Goal: Task Accomplishment & Management: Complete application form

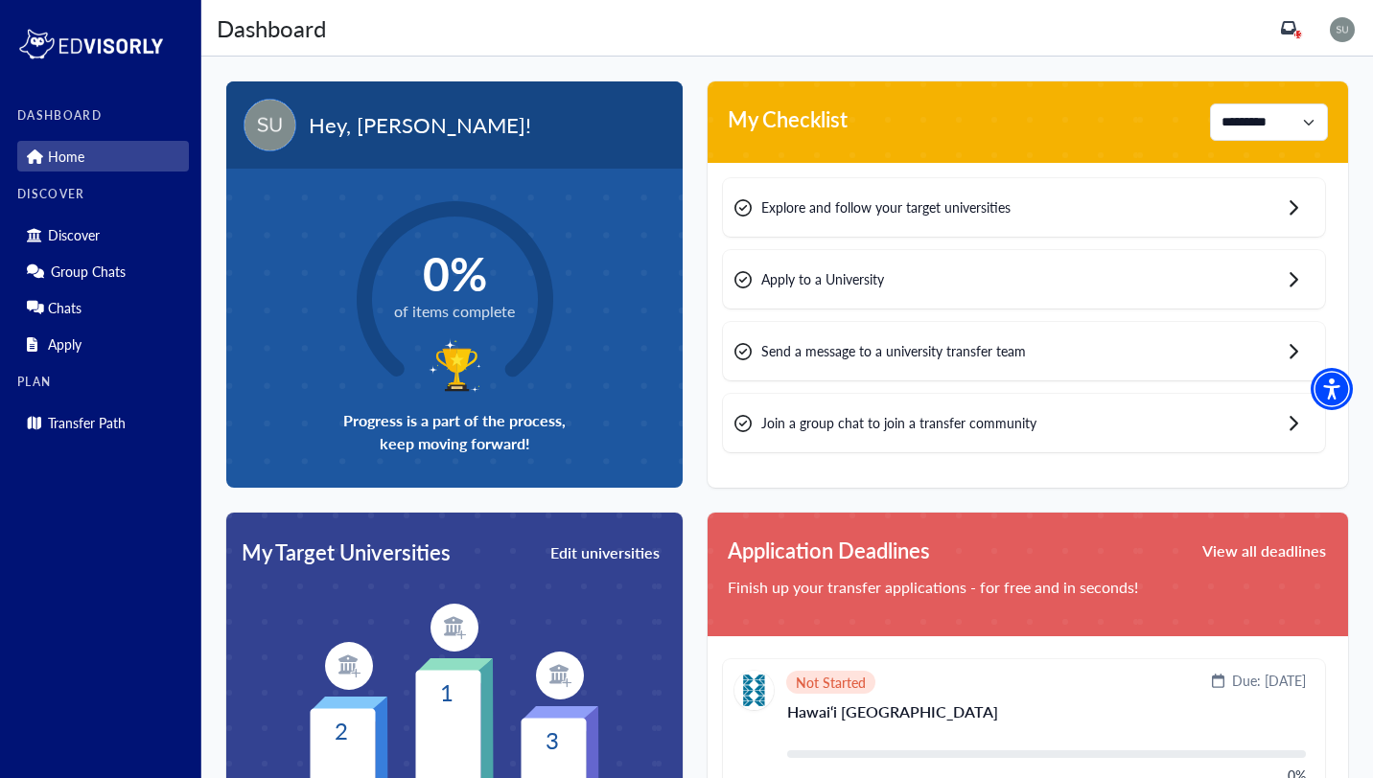
click at [813, 207] on span "Explore and follow your target universities" at bounding box center [885, 207] width 249 height 20
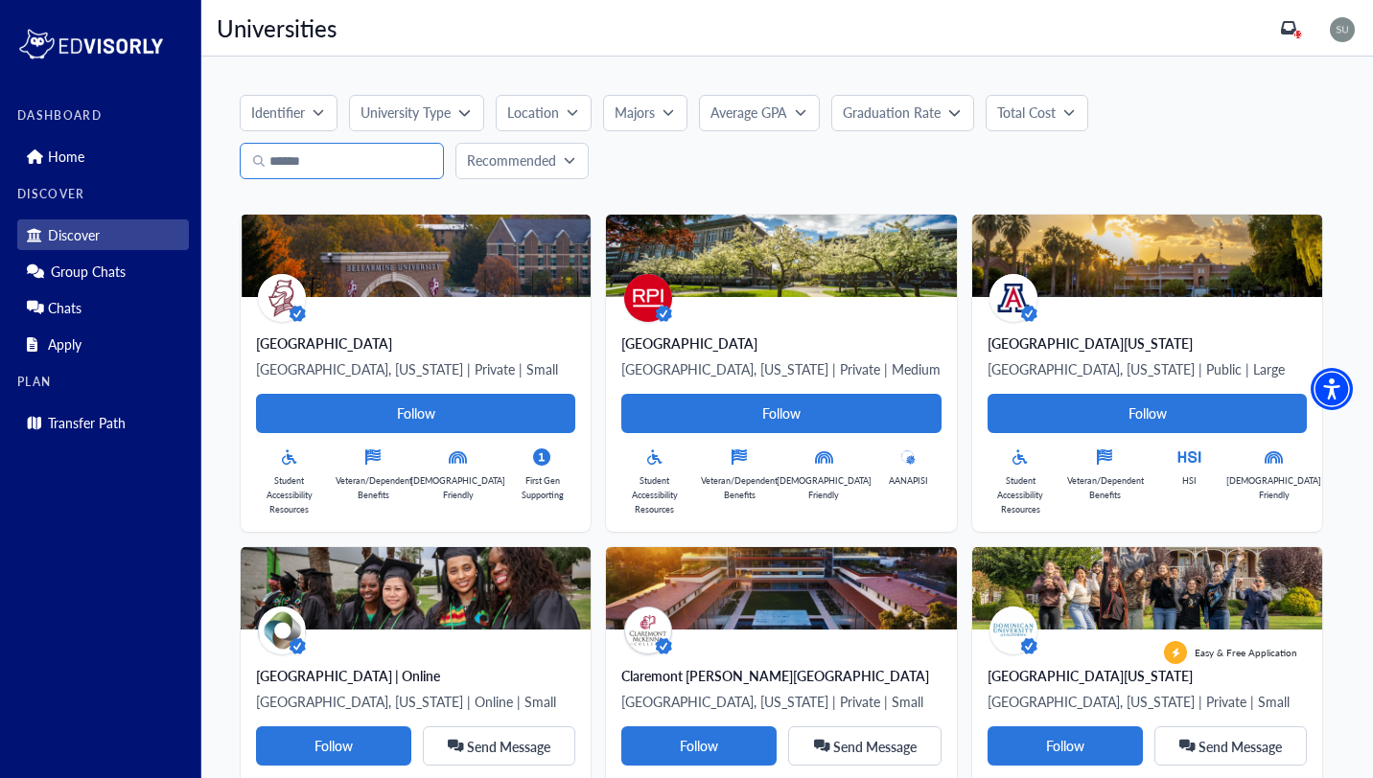
click at [370, 156] on input "Search" at bounding box center [342, 161] width 204 height 36
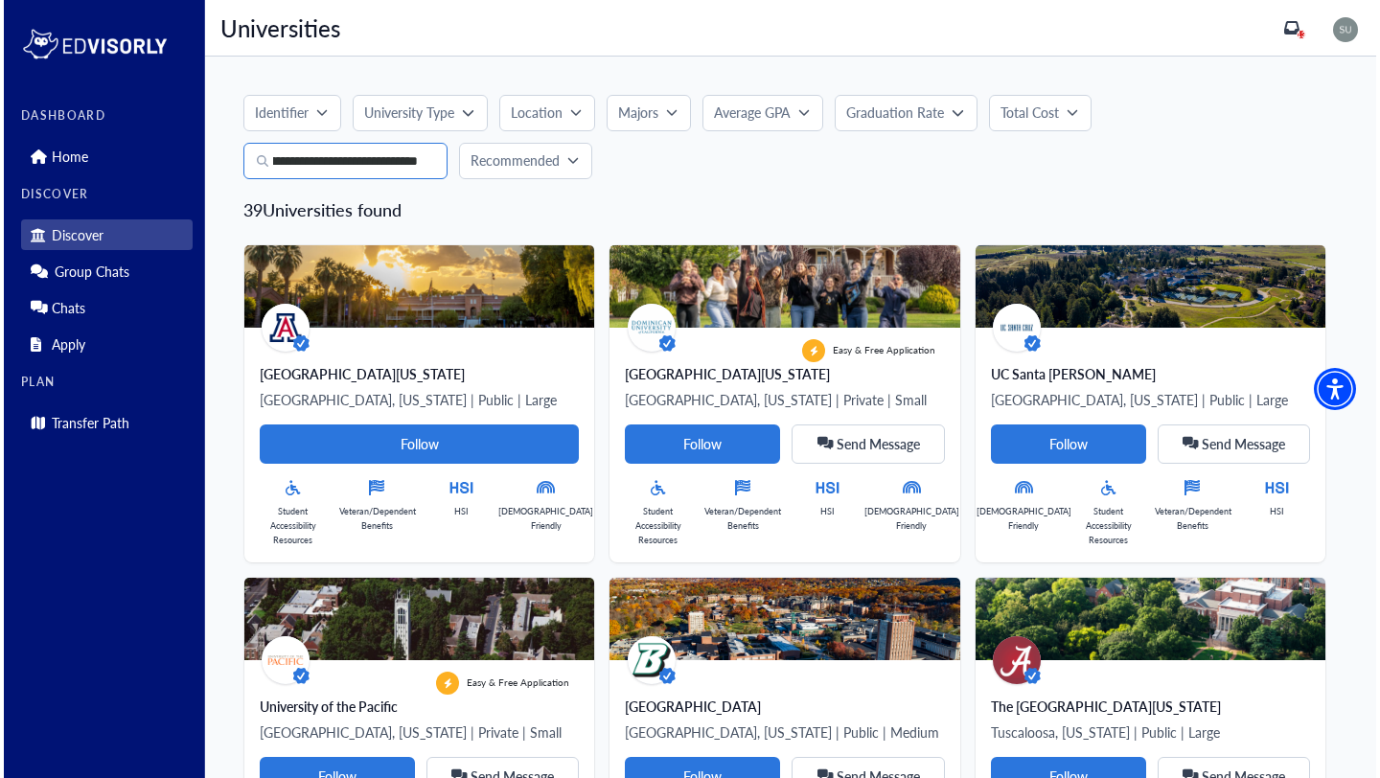
scroll to position [0, 41]
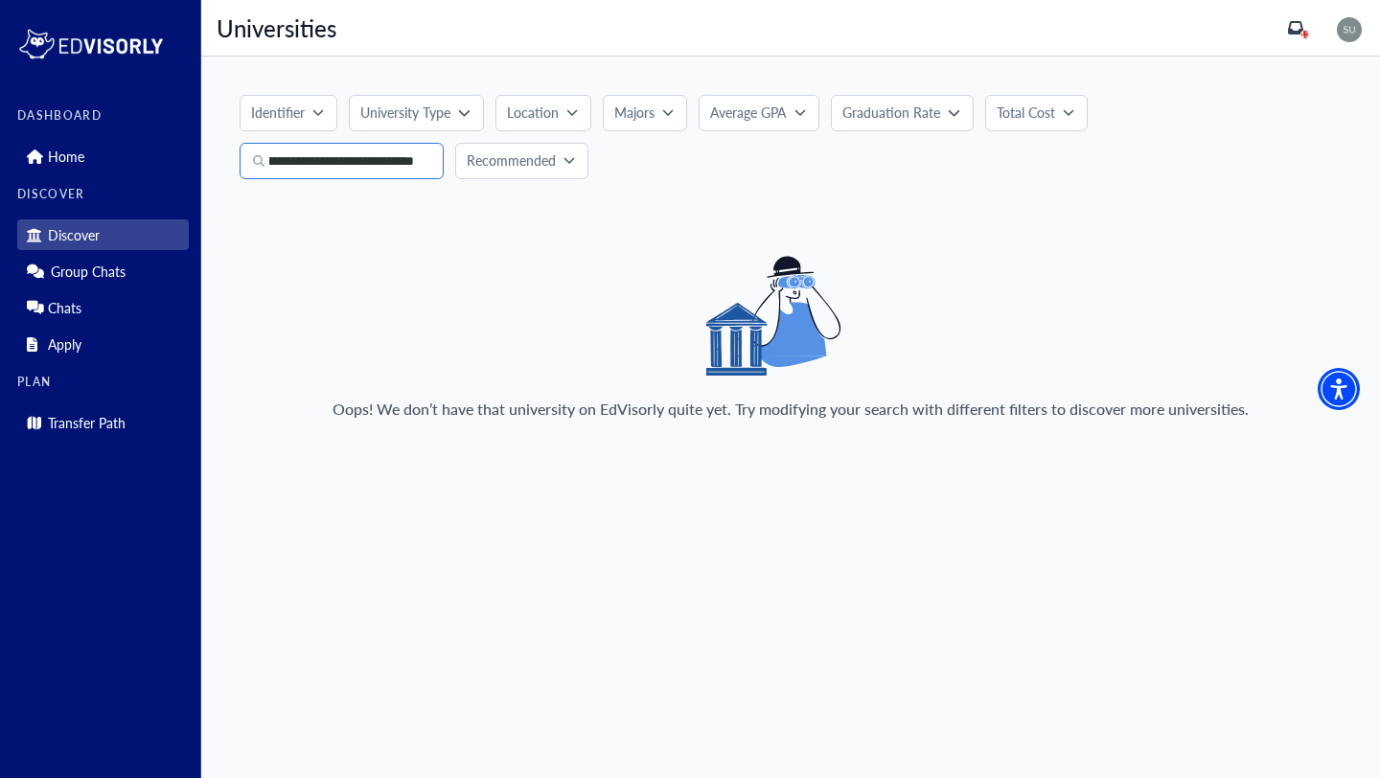
type input "**********"
click at [503, 170] on p "Recommended" at bounding box center [511, 160] width 89 height 20
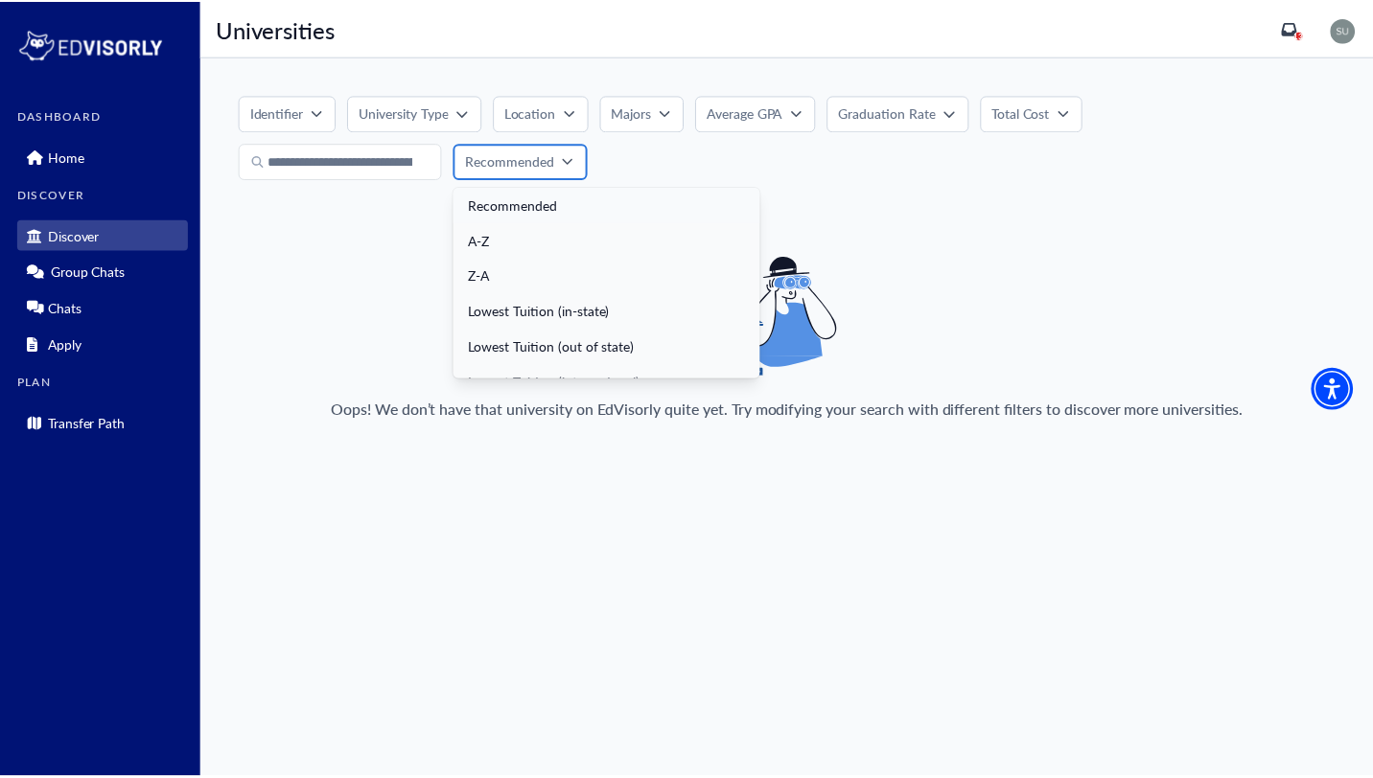
scroll to position [21, 0]
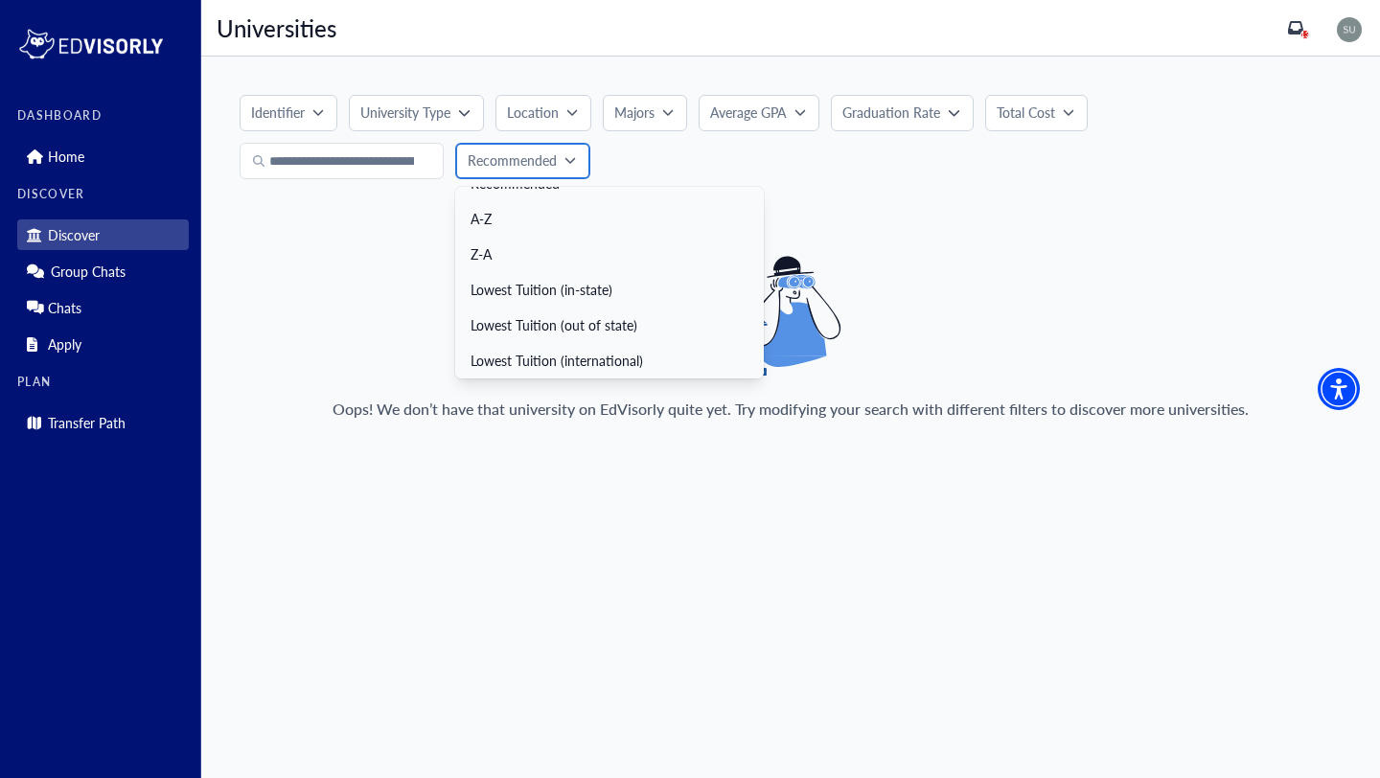
click at [538, 162] on p "Recommended" at bounding box center [512, 160] width 89 height 20
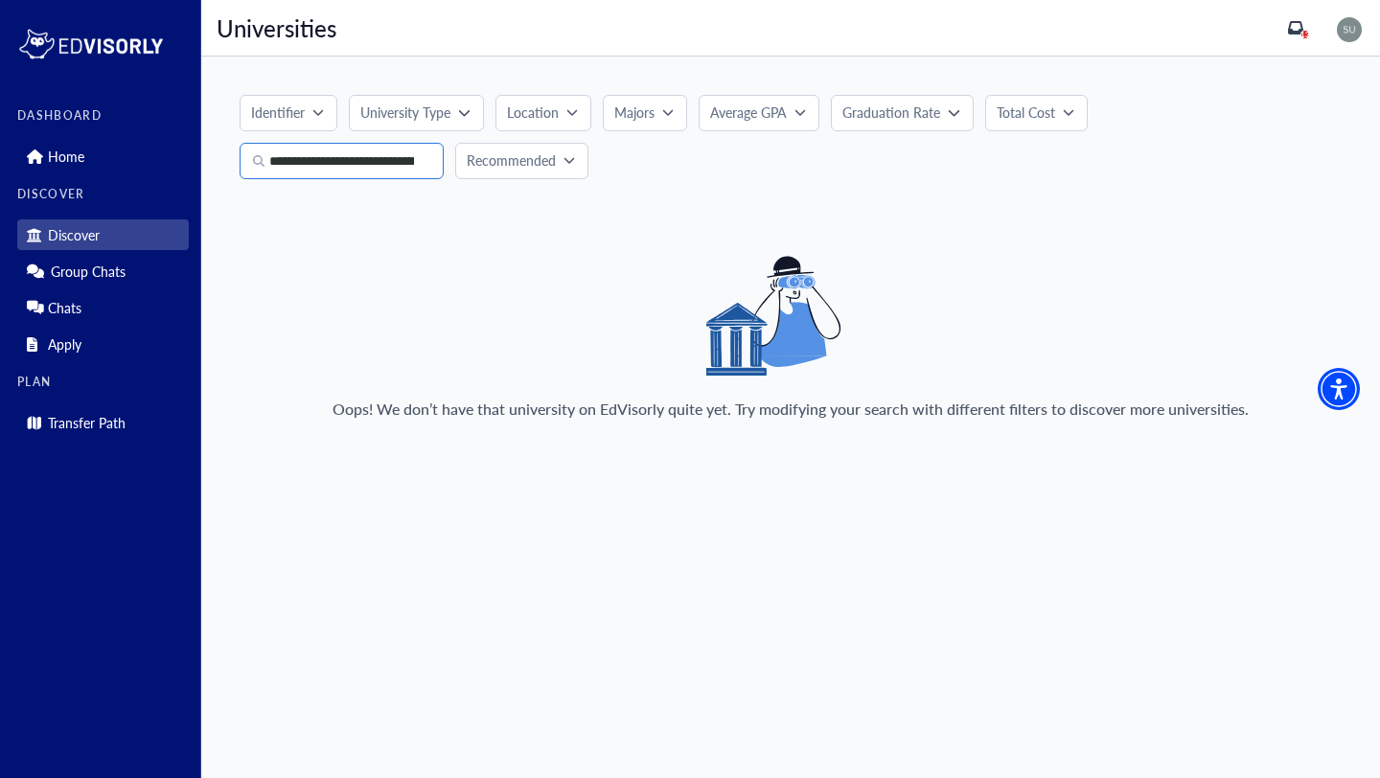
click at [335, 172] on input "**********" at bounding box center [342, 161] width 204 height 36
click at [320, 160] on input "**********" at bounding box center [342, 161] width 204 height 36
click at [404, 168] on input "**********" at bounding box center [342, 161] width 204 height 36
click at [156, 149] on link "Home" at bounding box center [103, 156] width 172 height 31
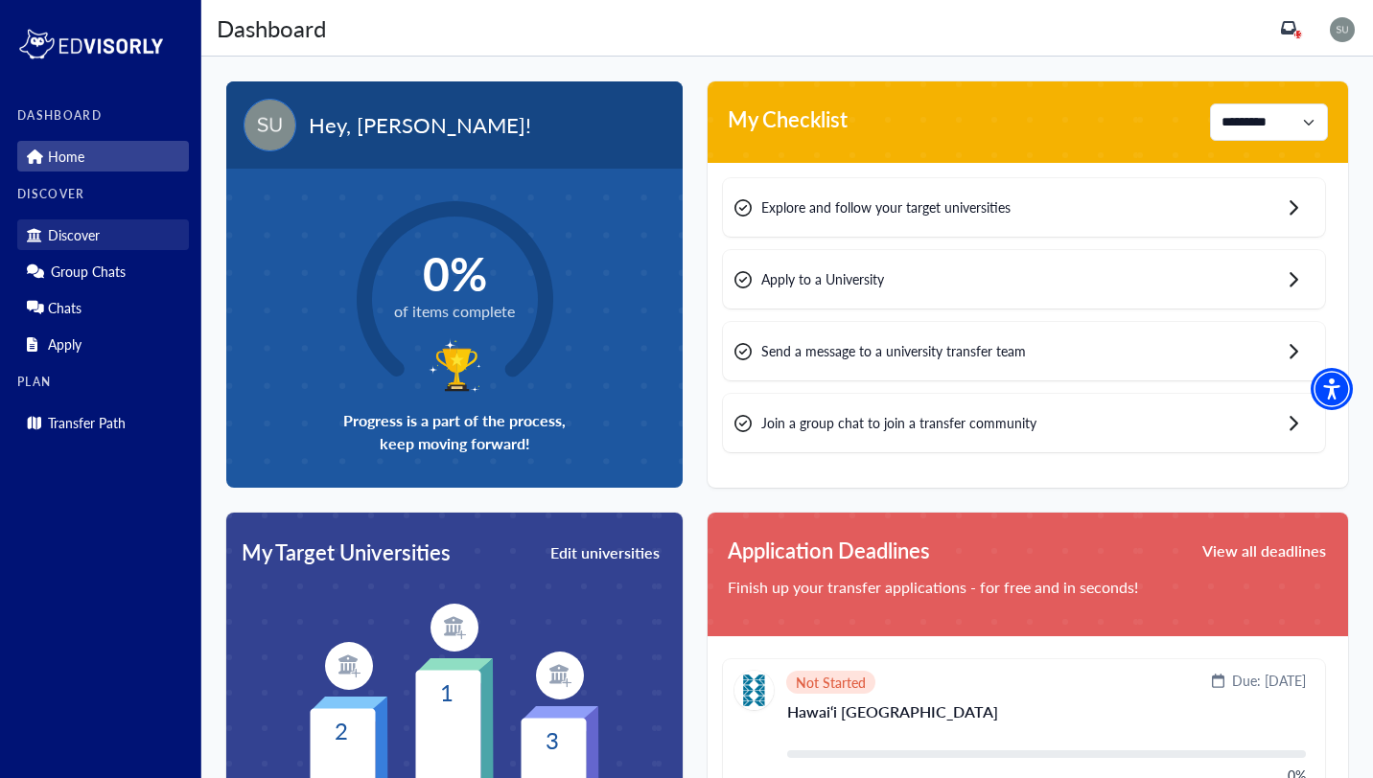
click at [127, 229] on link "Discover" at bounding box center [103, 234] width 172 height 31
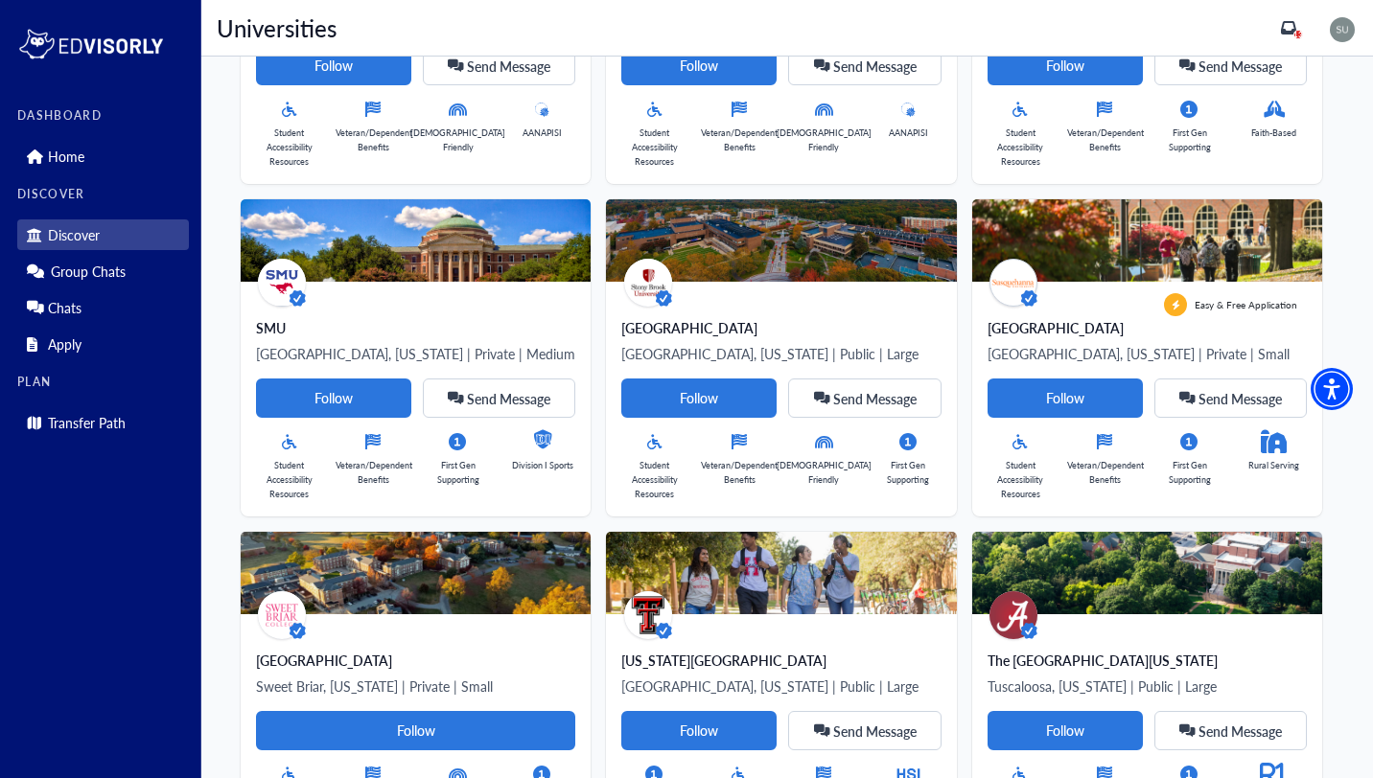
scroll to position [4007, 0]
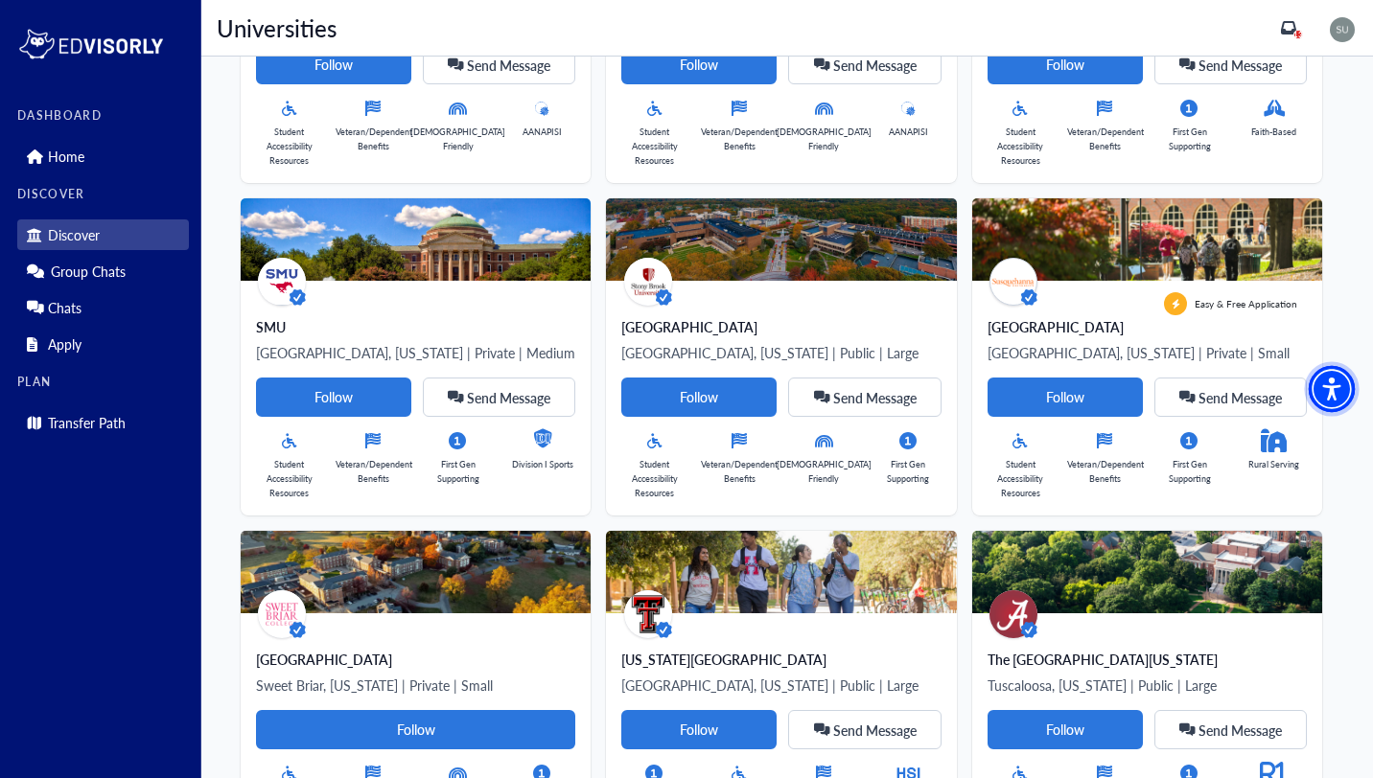
click at [1342, 397] on img "Accessibility Menu" at bounding box center [1331, 389] width 46 height 46
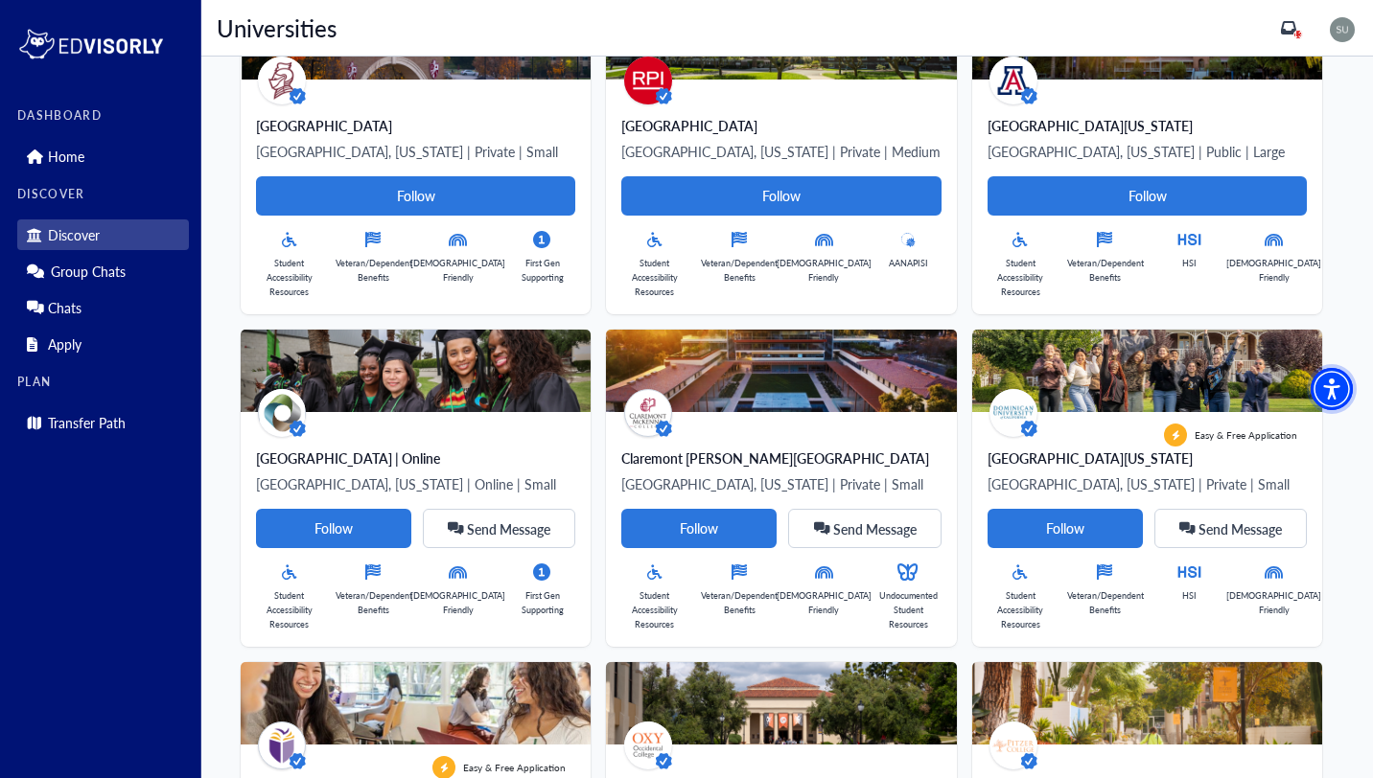
scroll to position [0, 0]
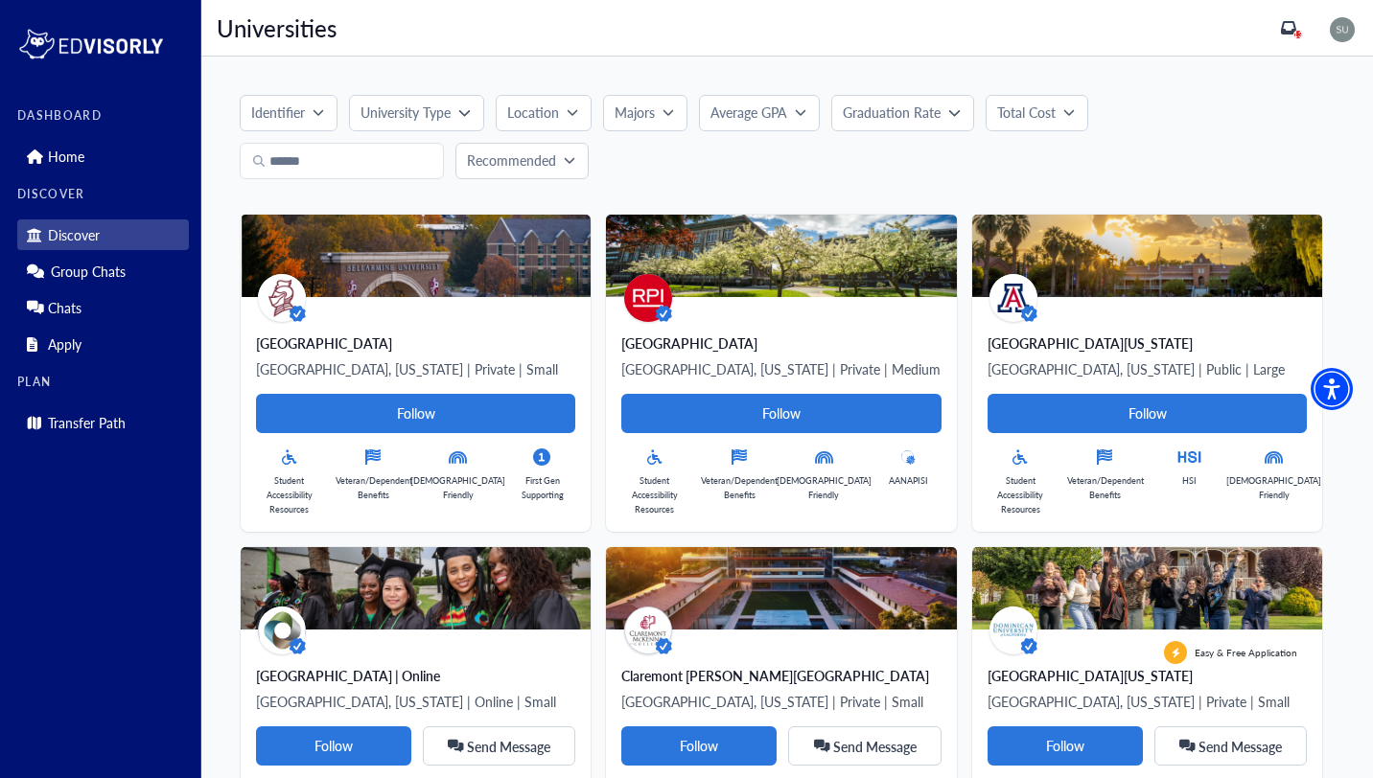
click at [541, 112] on p "Location" at bounding box center [533, 113] width 52 height 20
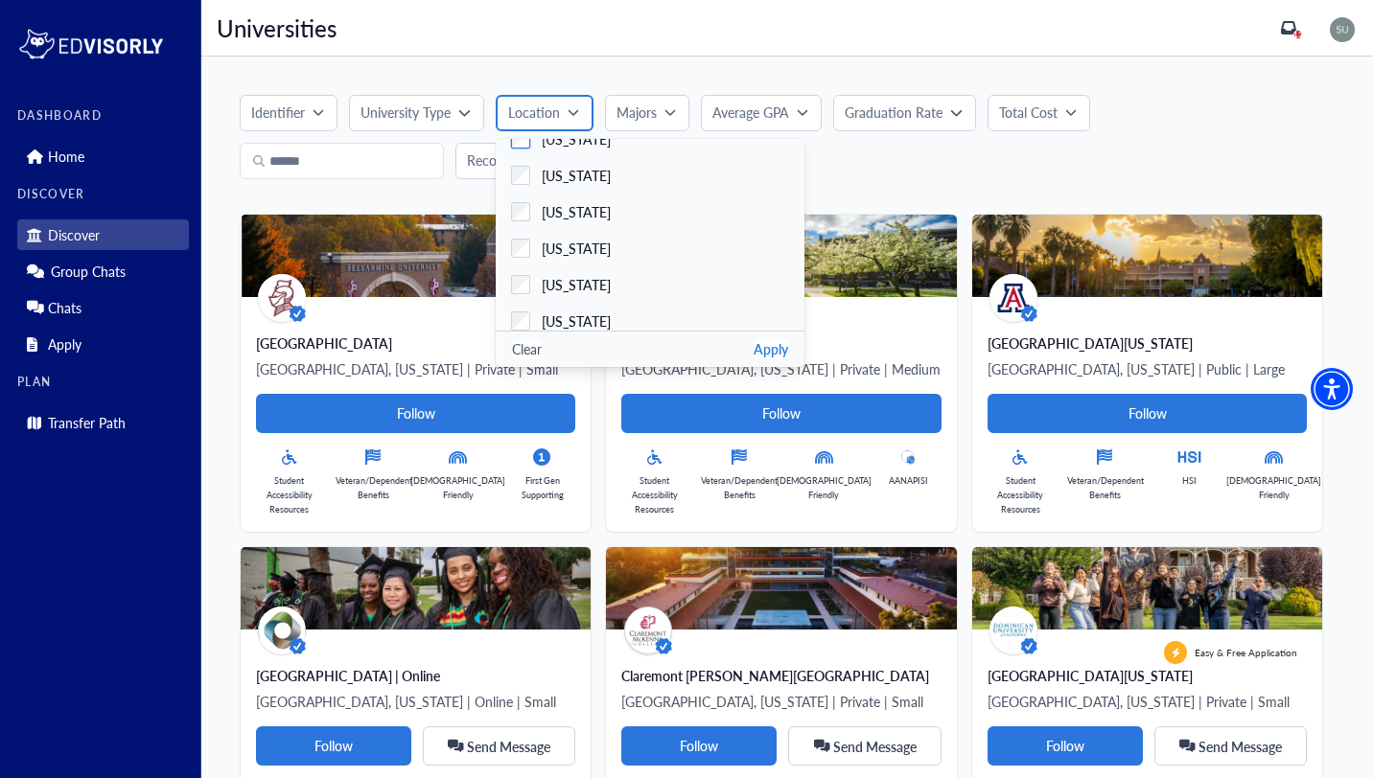
scroll to position [108, 0]
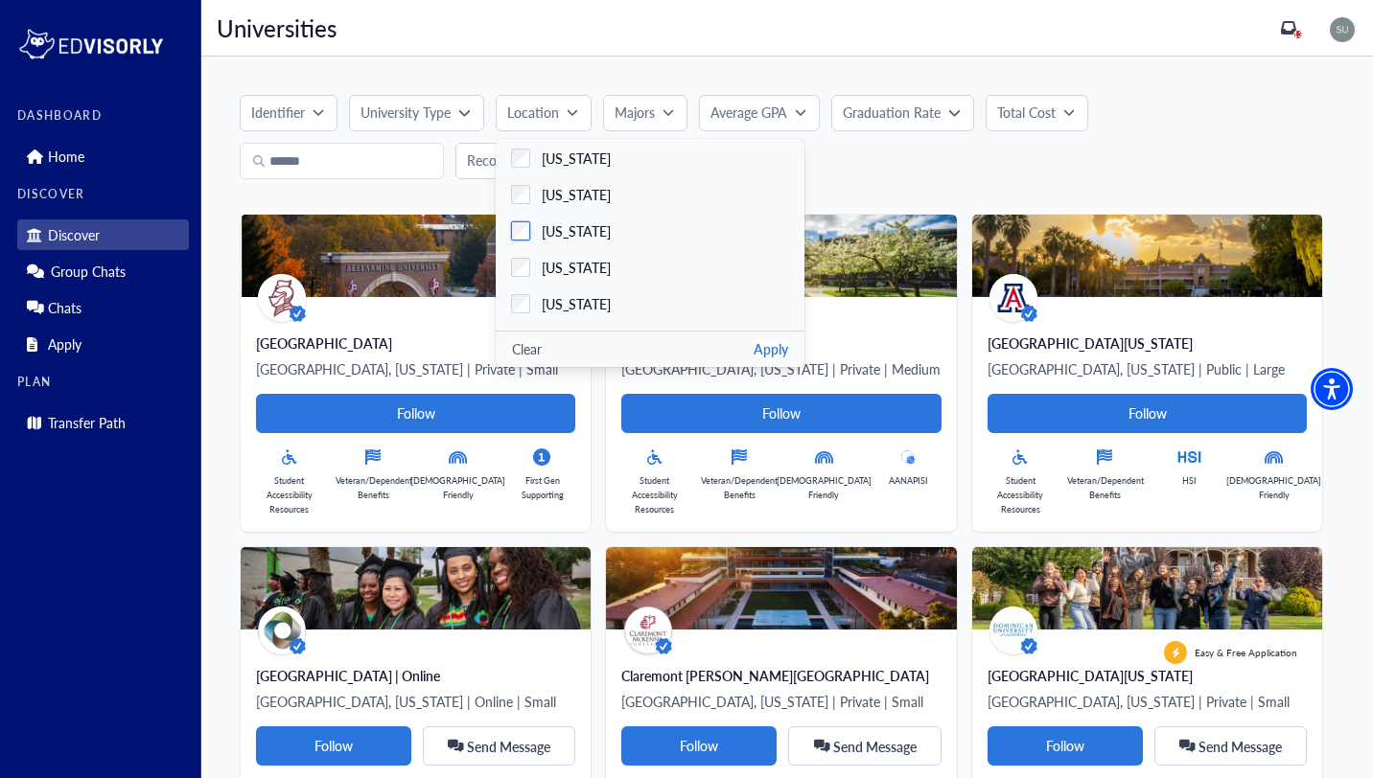
click at [564, 229] on span "Colorado" at bounding box center [576, 231] width 69 height 20
click at [555, 192] on span "California" at bounding box center [576, 195] width 69 height 20
click at [554, 229] on span "Colorado" at bounding box center [576, 231] width 69 height 20
click at [775, 347] on button "Apply" at bounding box center [770, 349] width 35 height 20
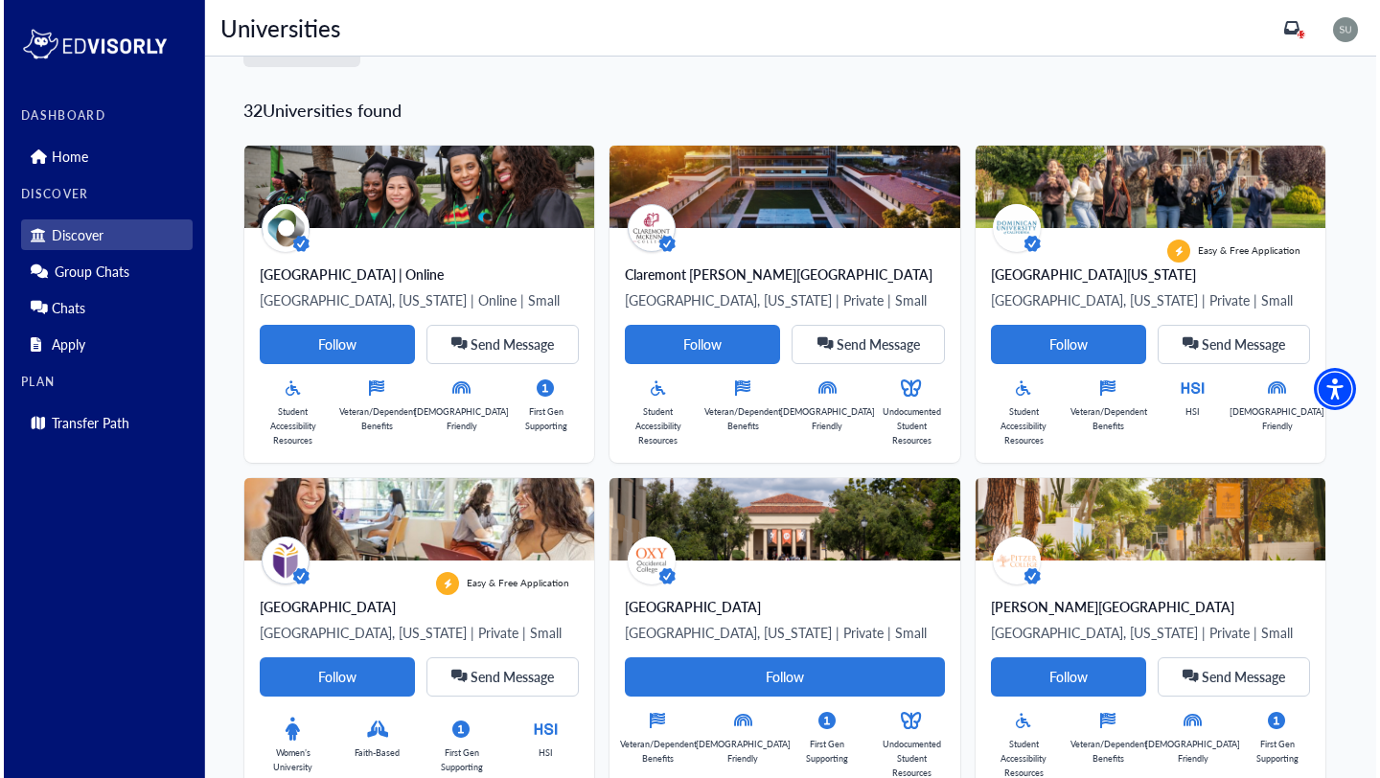
scroll to position [0, 0]
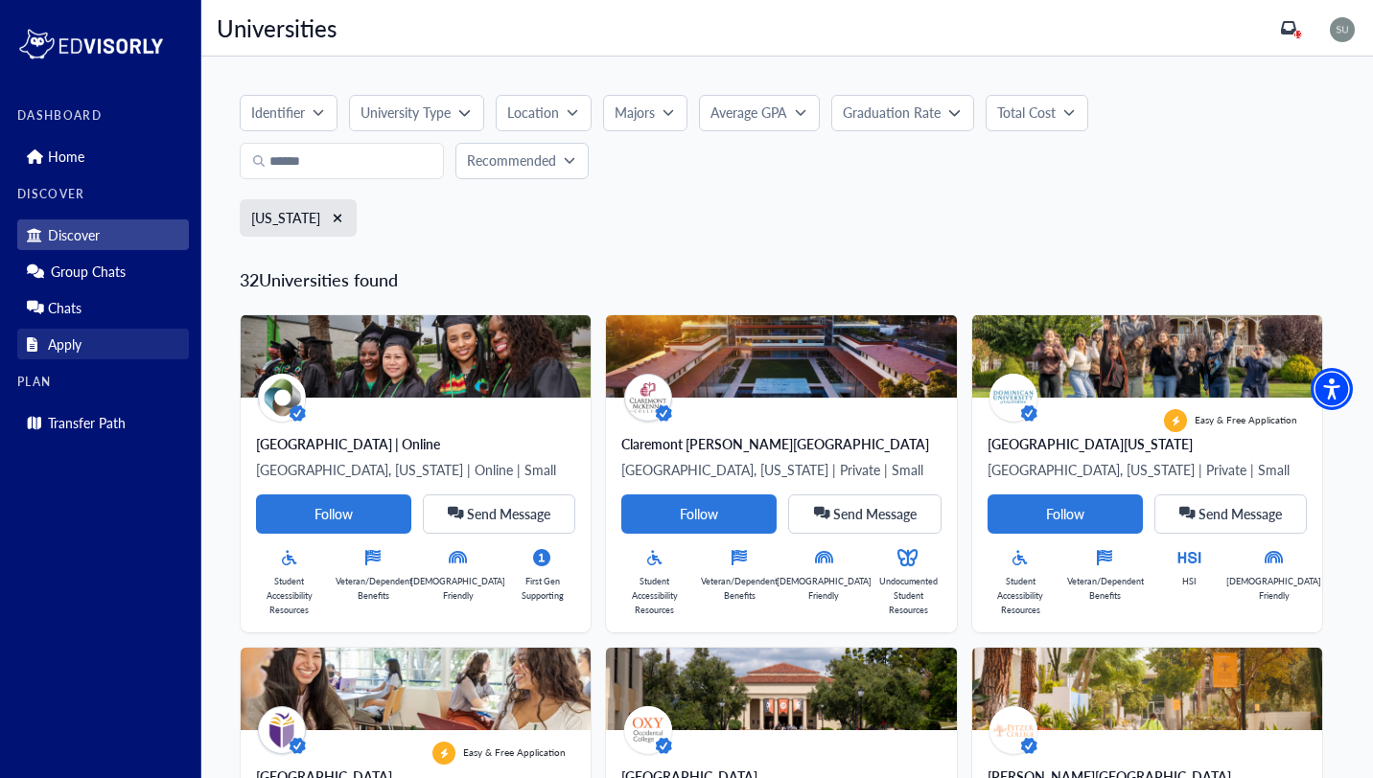
click at [117, 355] on link "Apply" at bounding box center [103, 344] width 172 height 31
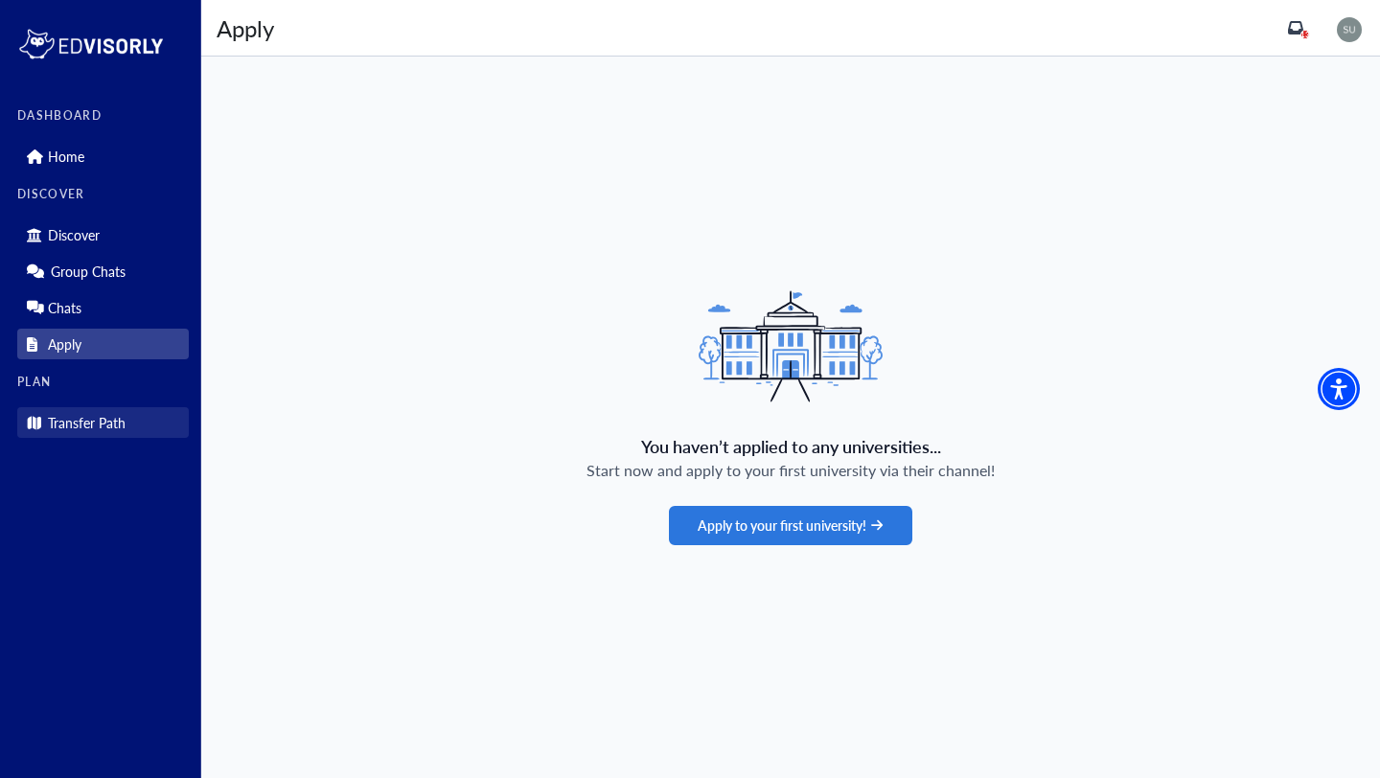
click at [111, 420] on p "Transfer Path" at bounding box center [87, 423] width 78 height 16
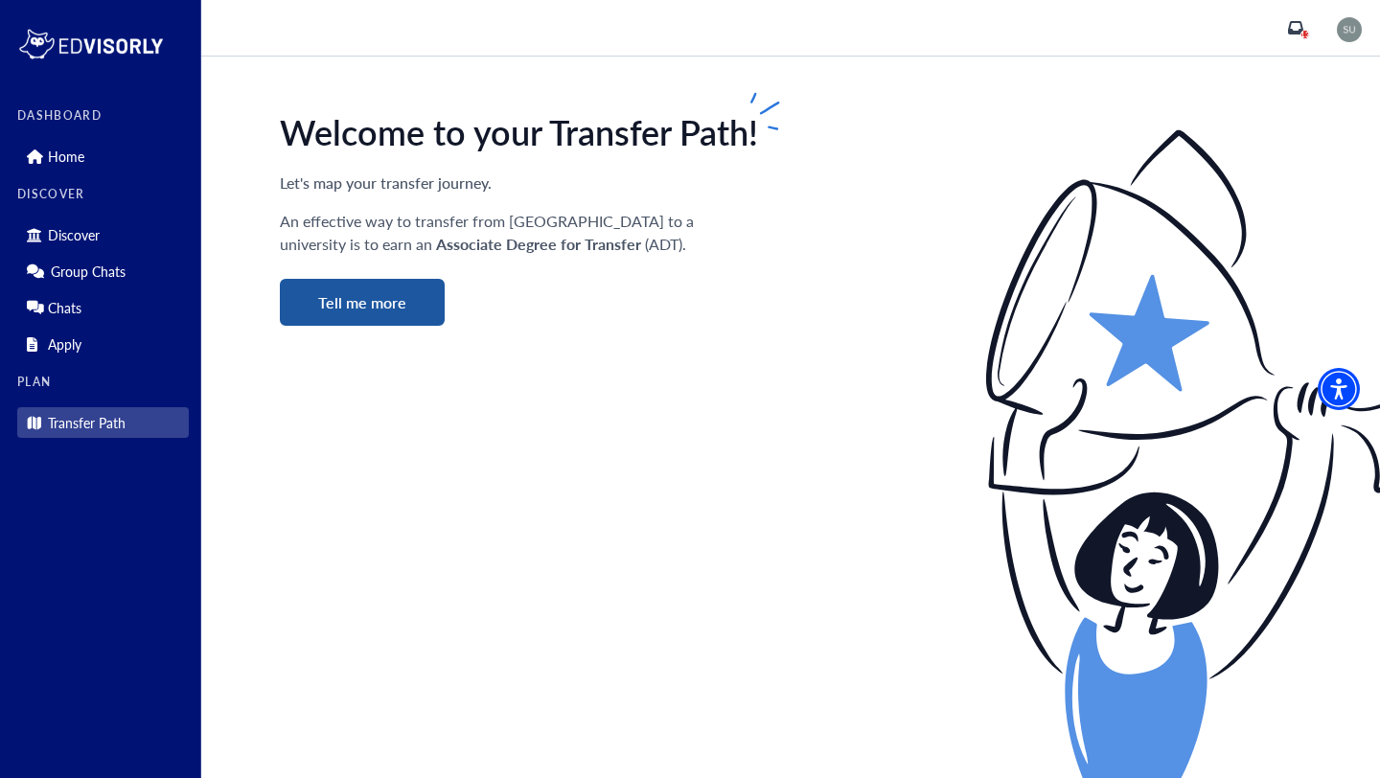
click at [307, 300] on button "Tell me more" at bounding box center [362, 302] width 165 height 47
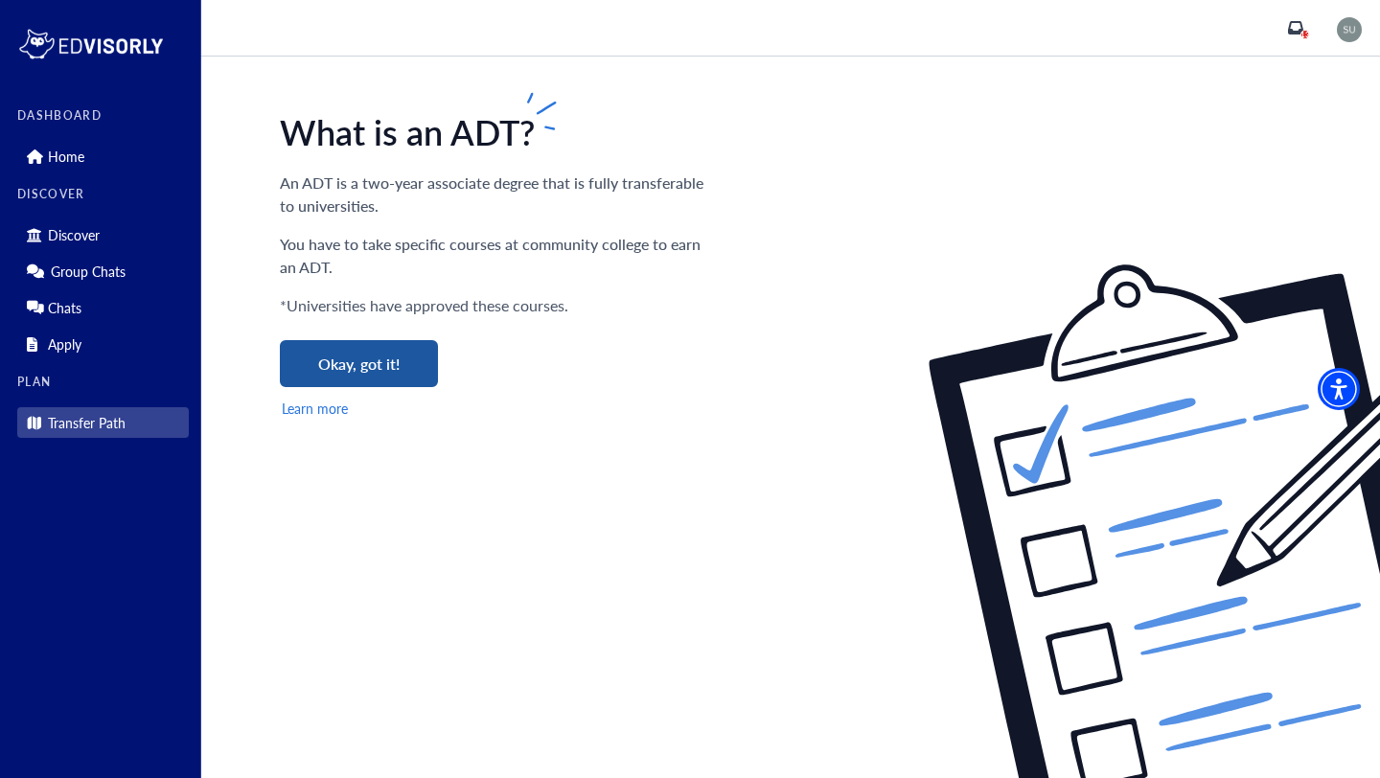
click at [361, 353] on button "Okay, got it!" at bounding box center [359, 363] width 158 height 47
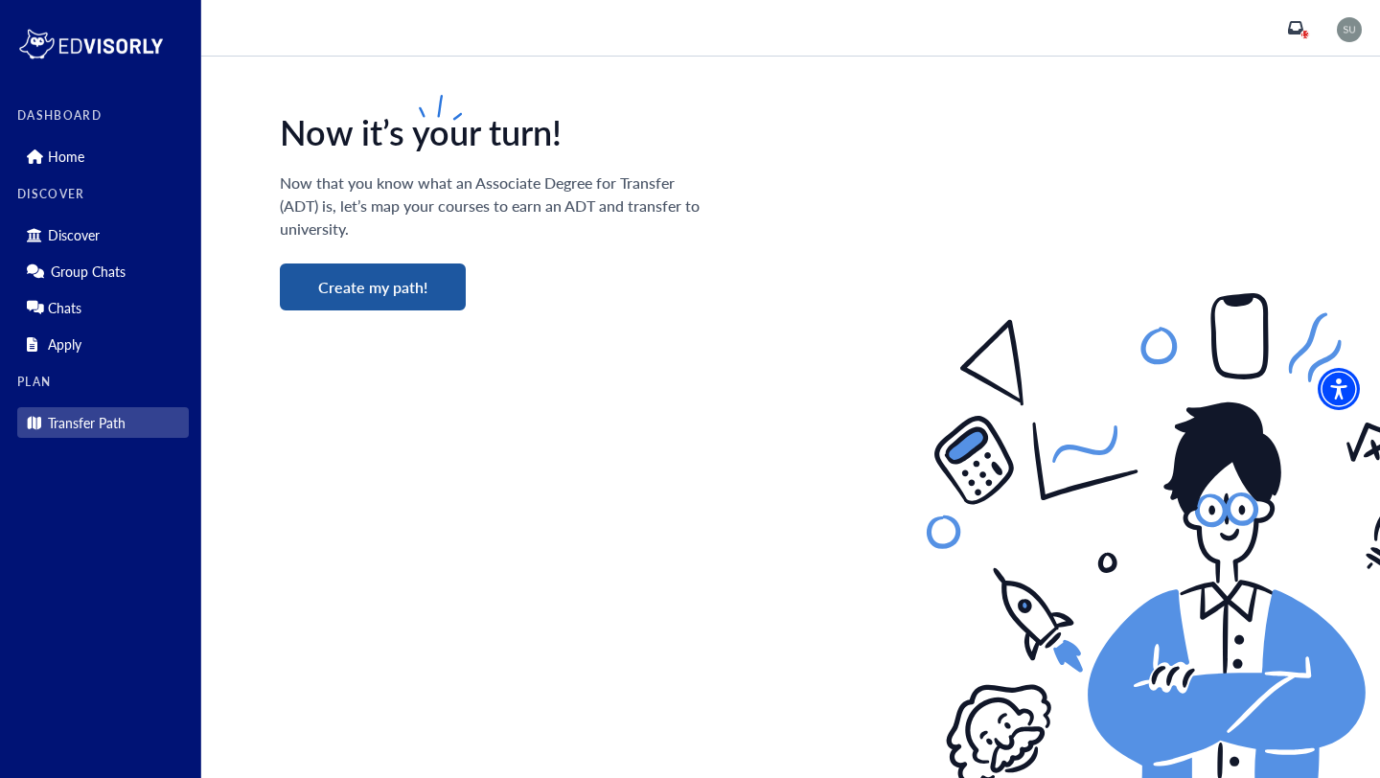
click at [352, 287] on button "Create my path!" at bounding box center [373, 287] width 186 height 47
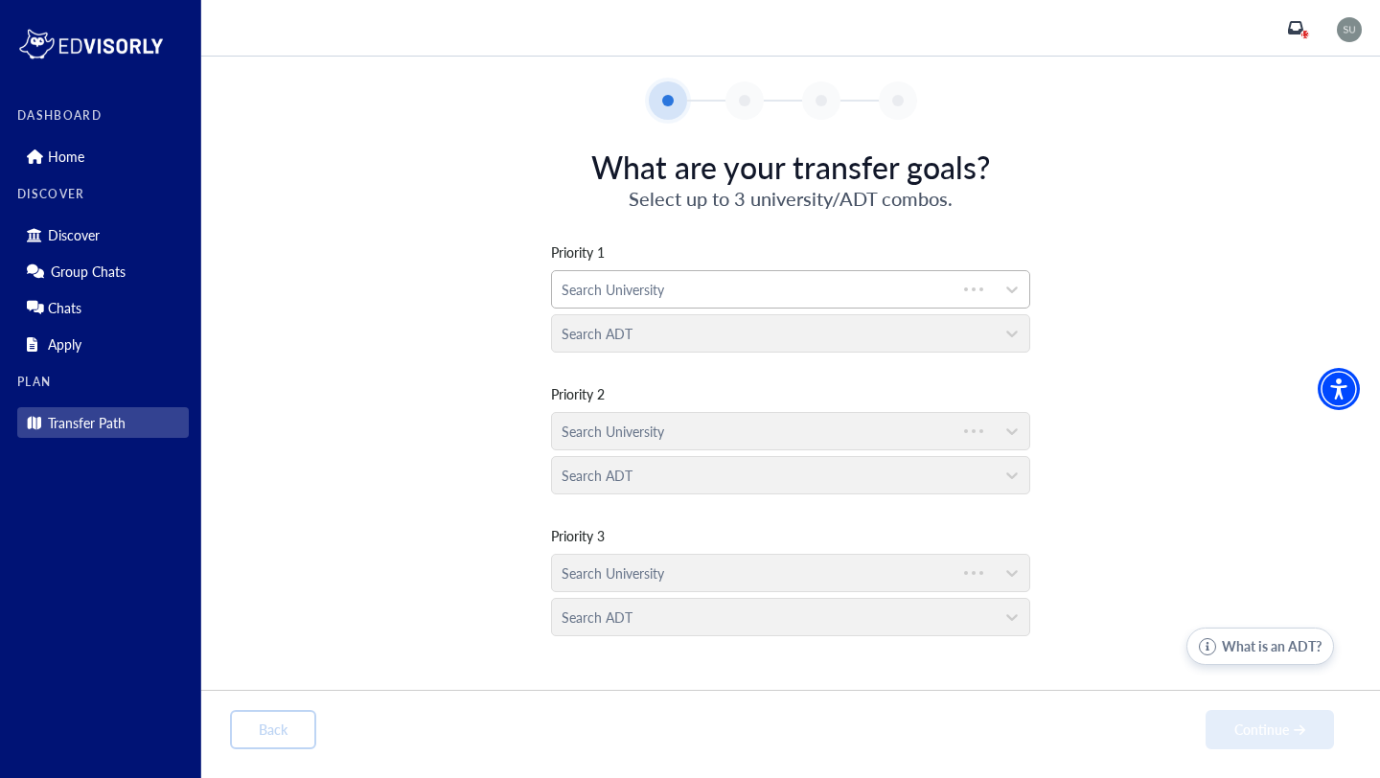
click at [645, 291] on div at bounding box center [754, 290] width 385 height 24
click at [648, 297] on div at bounding box center [774, 290] width 424 height 24
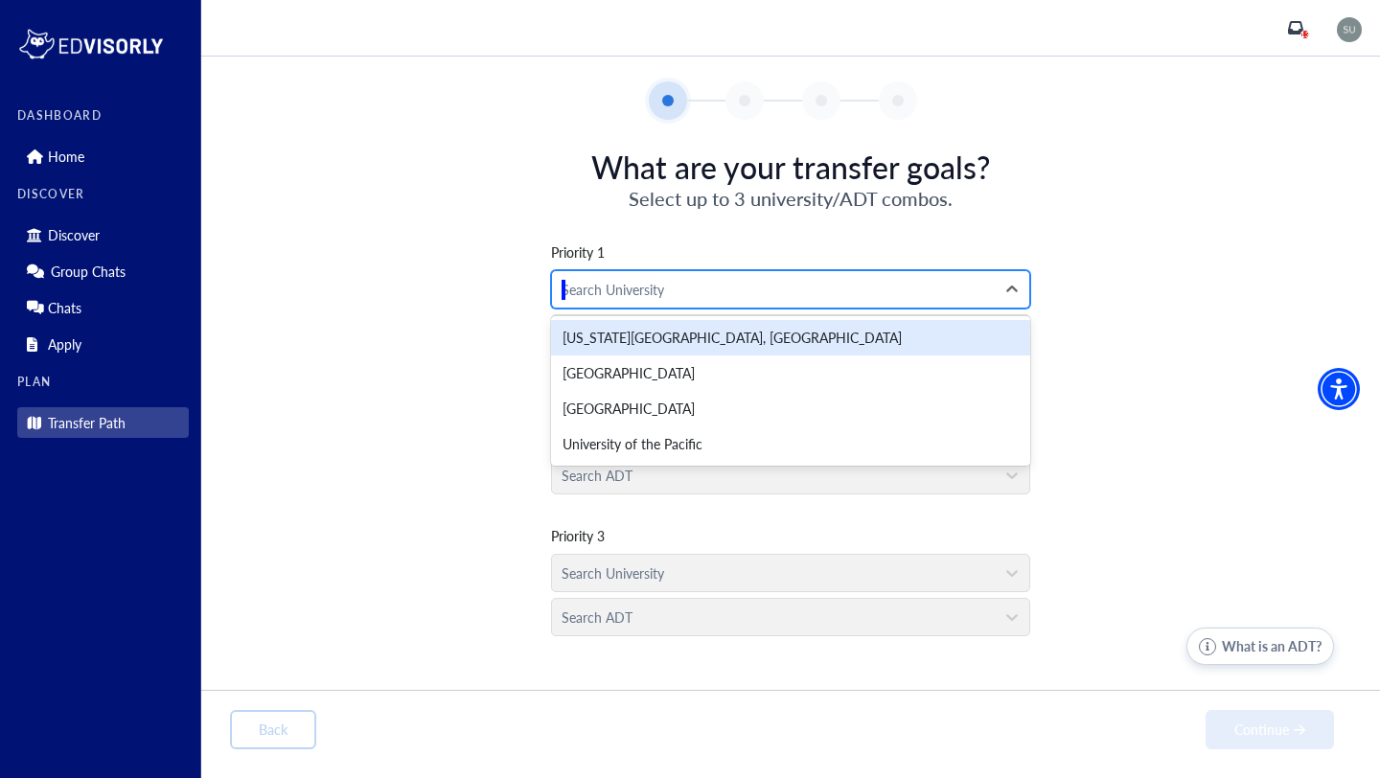
click at [638, 283] on div at bounding box center [774, 290] width 424 height 24
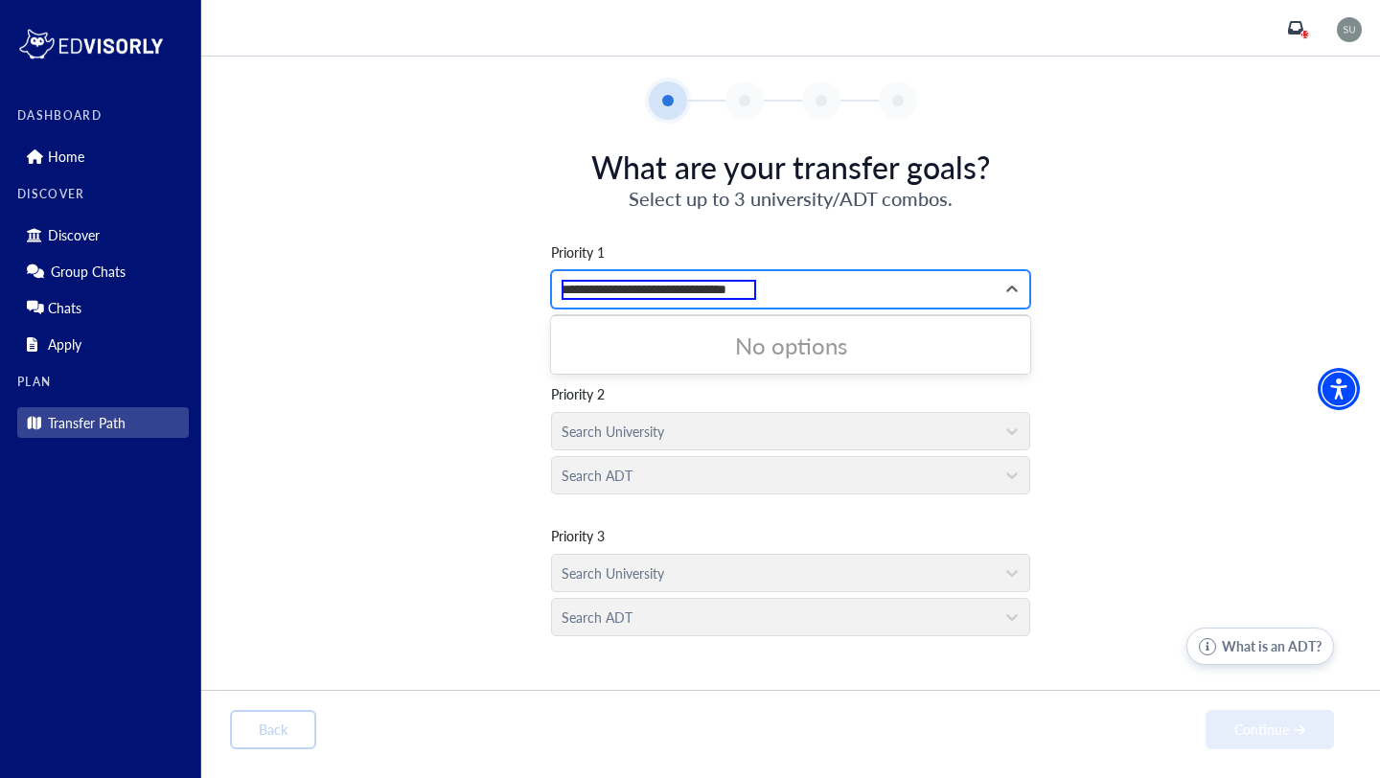
type input "**********"
click at [632, 500] on div "Priority 1 0 results available for search term university of southern californi…" at bounding box center [790, 428] width 1121 height 432
